Goal: Information Seeking & Learning: Learn about a topic

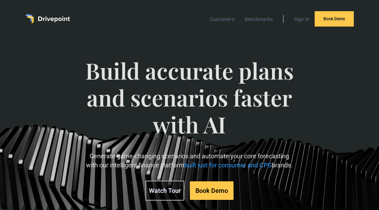
click at [264, 21] on link "Benchmarks" at bounding box center [258, 19] width 35 height 9
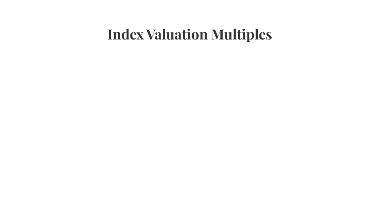
scroll to position [192, 0]
